Goal: Task Accomplishment & Management: Understand process/instructions

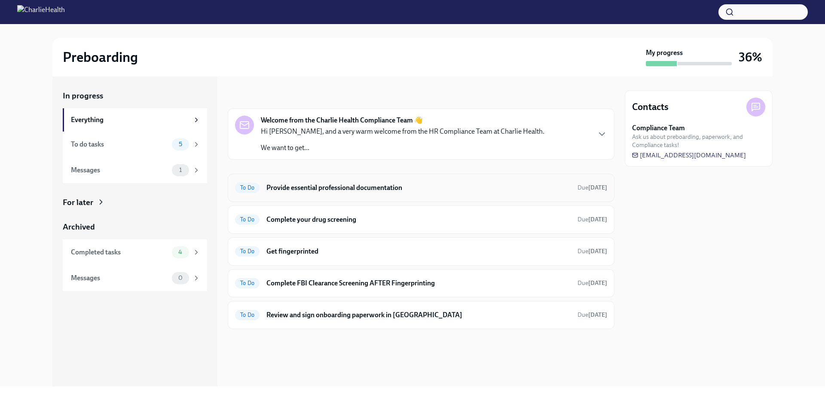
click at [352, 189] on h6 "Provide essential professional documentation" at bounding box center [418, 187] width 304 height 9
click at [305, 219] on h6 "Complete your drug screening" at bounding box center [418, 219] width 304 height 9
click at [303, 252] on h6 "Get fingerprinted" at bounding box center [418, 251] width 304 height 9
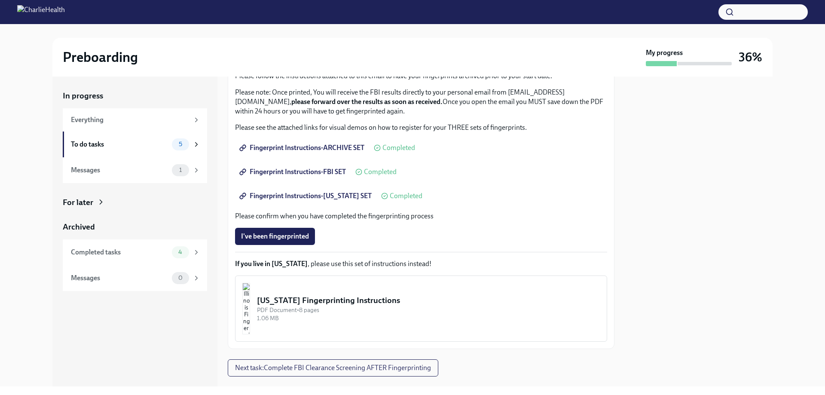
scroll to position [107, 0]
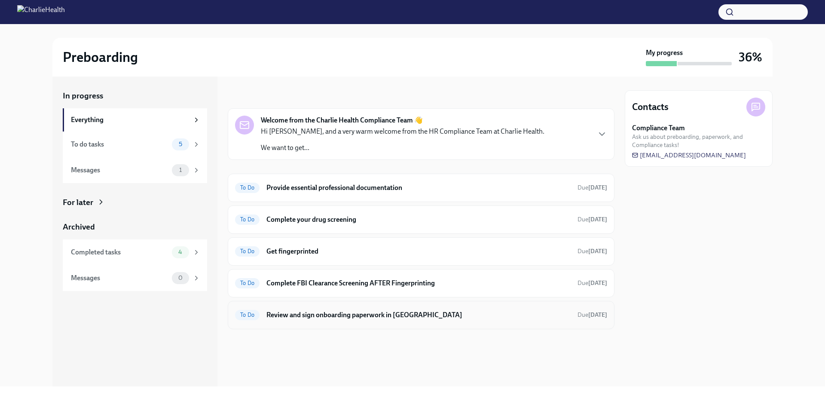
click at [344, 315] on h6 "Review and sign onboarding paperwork in [GEOGRAPHIC_DATA]" at bounding box center [418, 314] width 304 height 9
click at [597, 133] on icon "button" at bounding box center [602, 134] width 10 height 10
